Goal: Navigation & Orientation: Find specific page/section

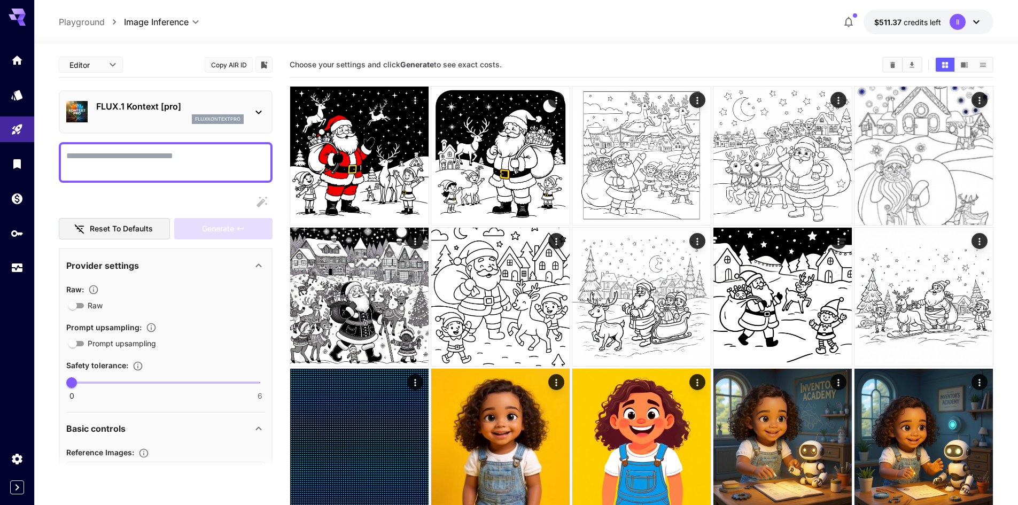
scroll to position [299, 0]
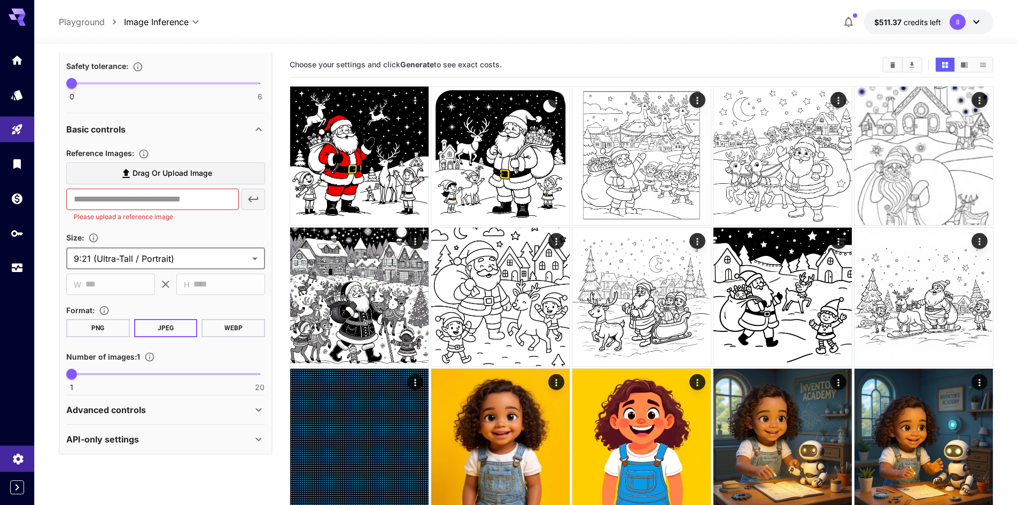
click at [19, 453] on icon "Settings" at bounding box center [18, 456] width 10 height 11
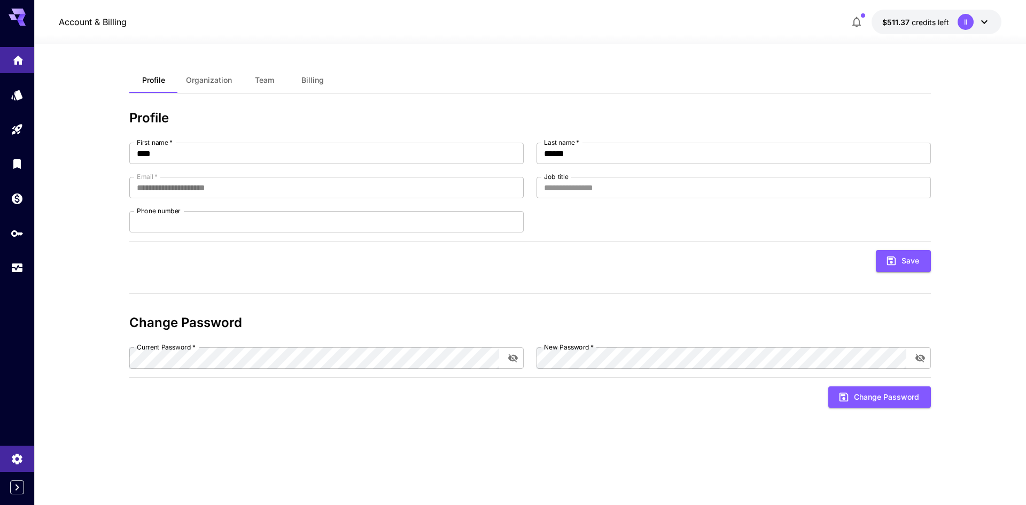
click at [16, 50] on link at bounding box center [17, 60] width 34 height 26
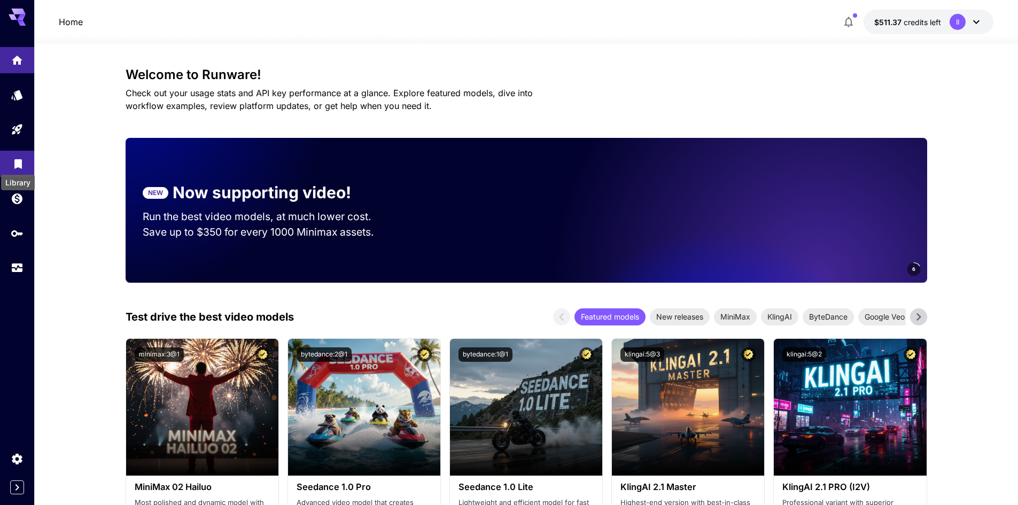
click at [18, 164] on icon "Library" at bounding box center [17, 161] width 7 height 10
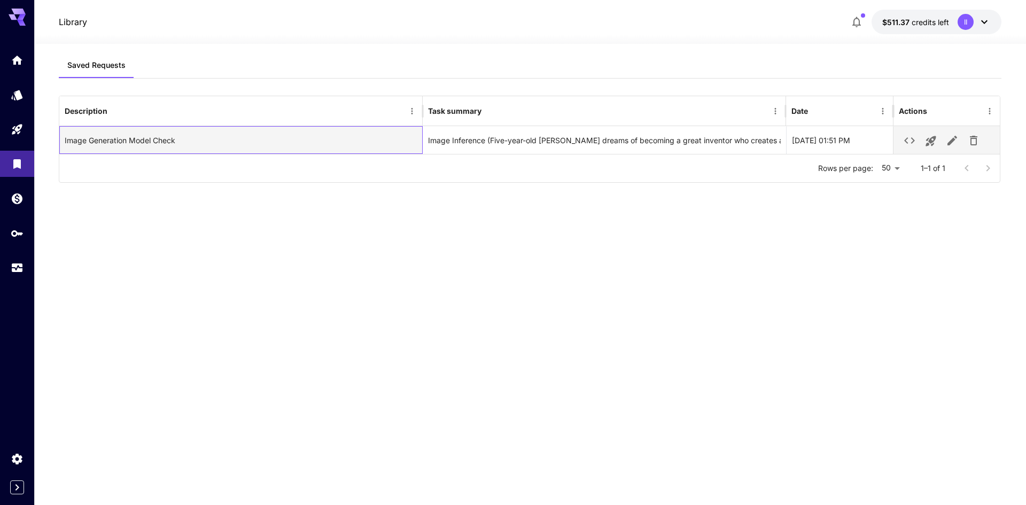
click at [176, 146] on div "Image Generation Model Check" at bounding box center [241, 140] width 364 height 28
click at [653, 144] on div "Image Inference (Five-year-old [PERSON_NAME] dreams of becoming a great invento…" at bounding box center [604, 140] width 353 height 27
click at [840, 136] on div "[DATE] 01:51 PM" at bounding box center [839, 140] width 107 height 28
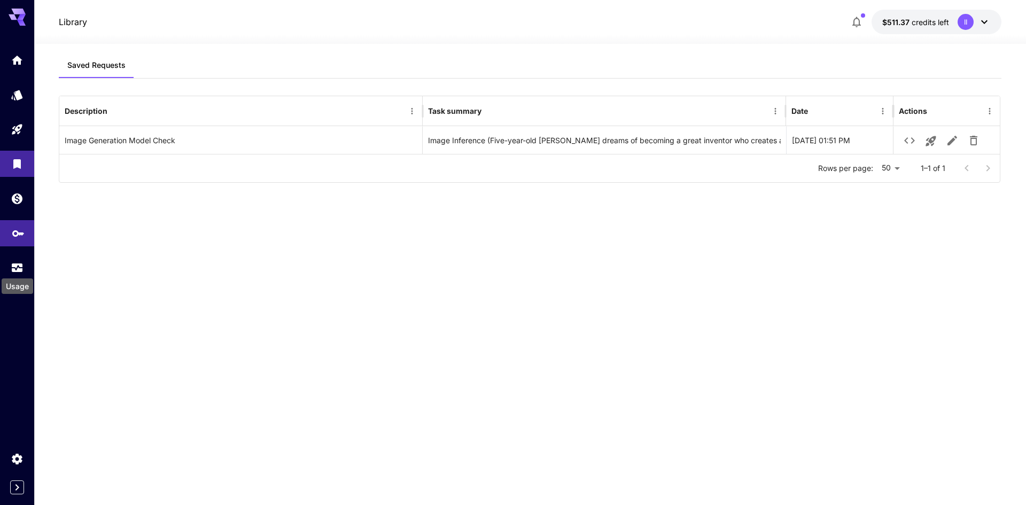
drag, startPoint x: 21, startPoint y: 260, endPoint x: 22, endPoint y: 239, distance: 20.9
click at [853, 21] on icon "button" at bounding box center [857, 22] width 13 height 13
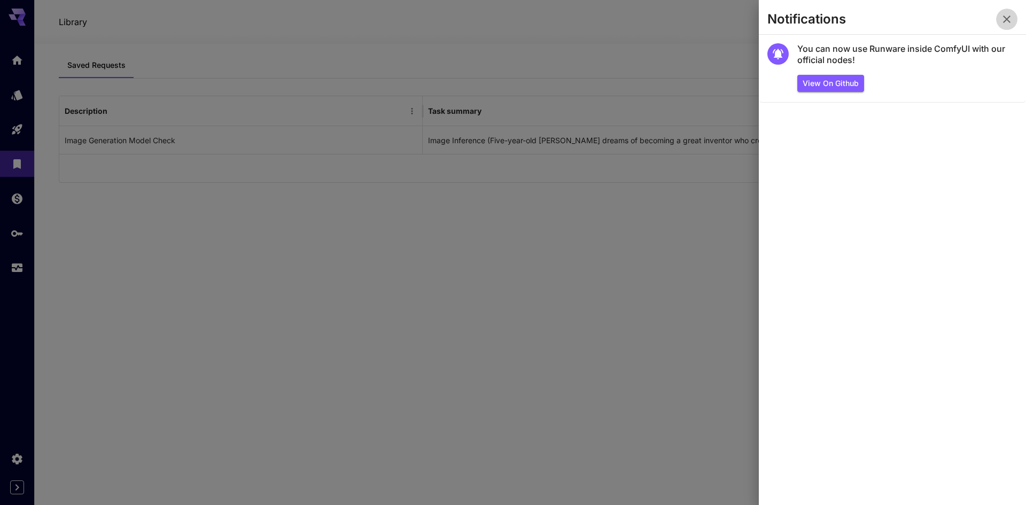
click at [1005, 22] on icon "button" at bounding box center [1006, 19] width 7 height 7
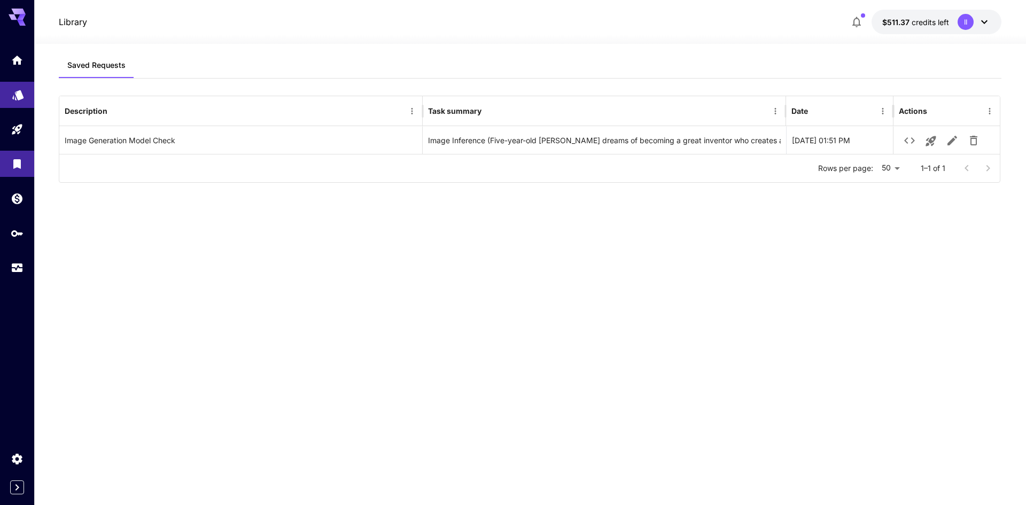
click at [16, 94] on icon "Models" at bounding box center [18, 91] width 13 height 13
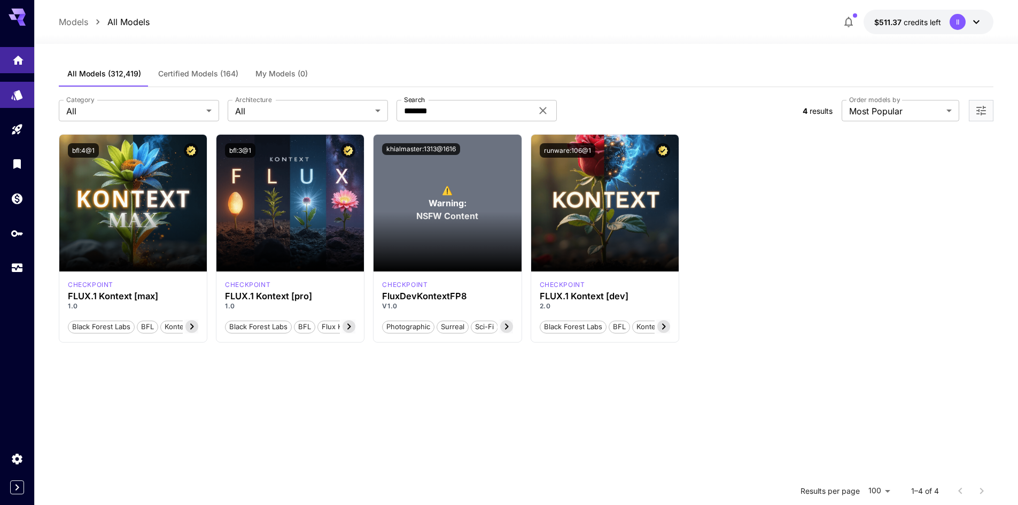
click at [18, 72] on link at bounding box center [17, 60] width 34 height 26
